Goal: Complete application form

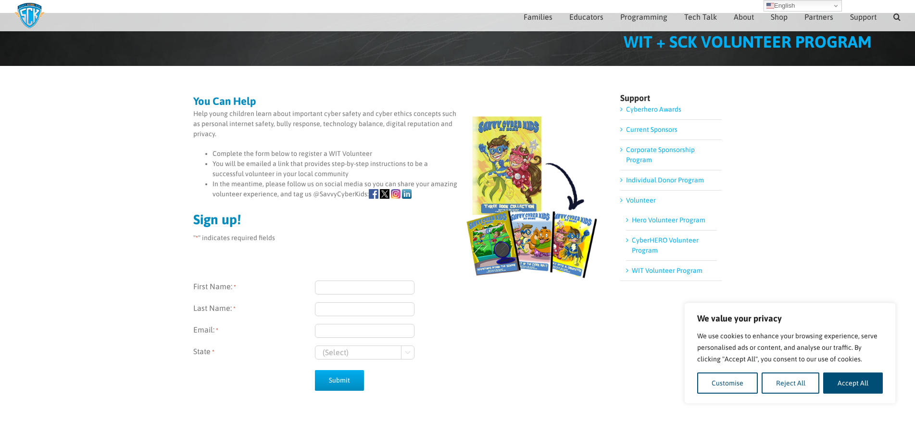
scroll to position [41, 0]
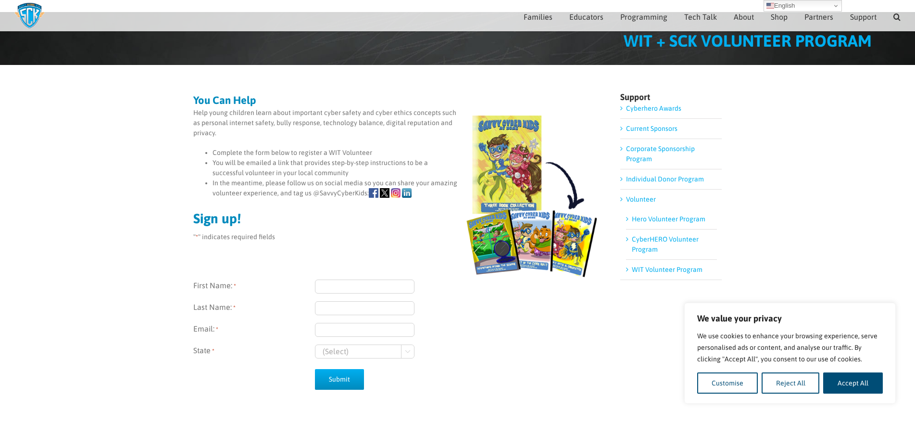
click at [339, 285] on input "First Name: *" at bounding box center [365, 286] width 100 height 14
type input "[PERSON_NAME]"
type input "Jaleel"
select select "[US_STATE]"
click at [327, 329] on input "Email: *" at bounding box center [365, 330] width 100 height 14
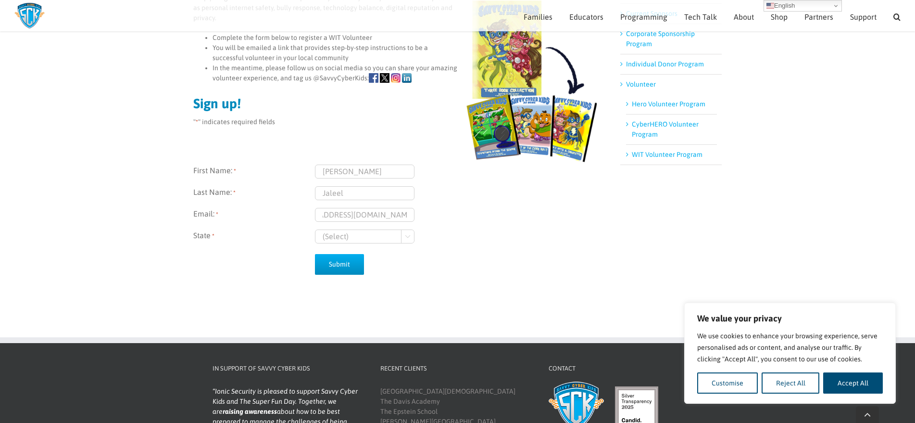
scroll to position [191, 0]
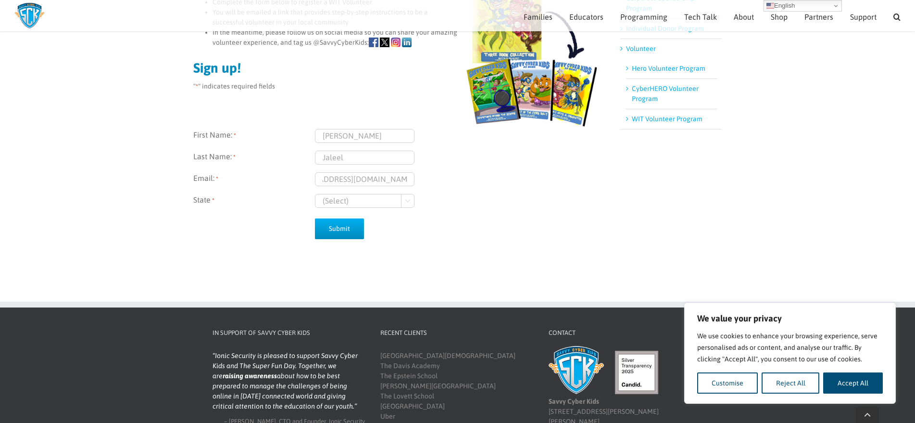
type input "[EMAIL_ADDRESS][DOMAIN_NAME]"
click at [469, 275] on div "You Can Help Help young children learn about important cyber safety and cyber e…" at bounding box center [457, 98] width 915 height 368
click at [351, 230] on input "Submit" at bounding box center [339, 228] width 49 height 21
